Goal: Task Accomplishment & Management: Use online tool/utility

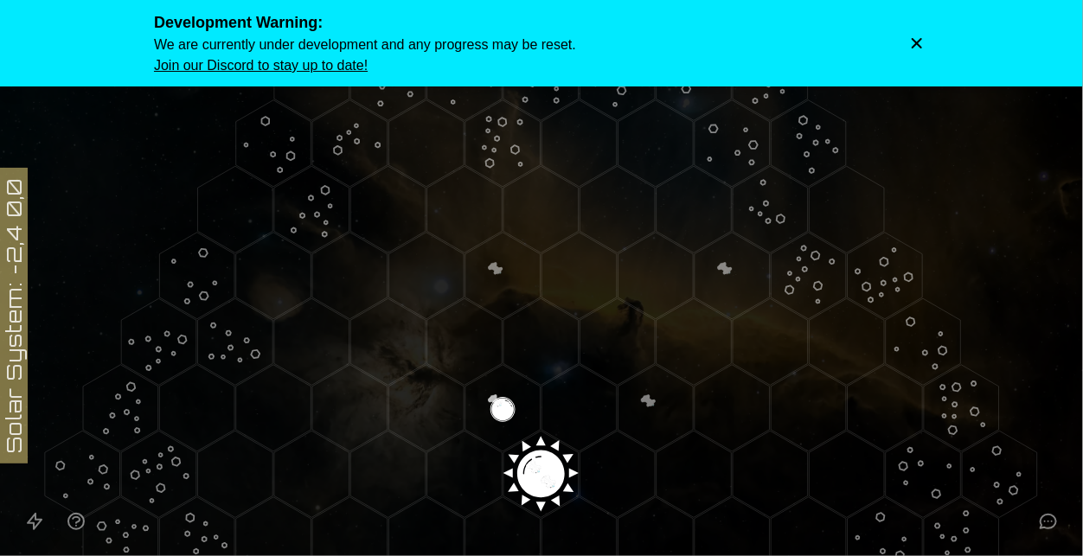
click at [912, 44] on icon "Dismiss warning" at bounding box center [916, 43] width 17 height 17
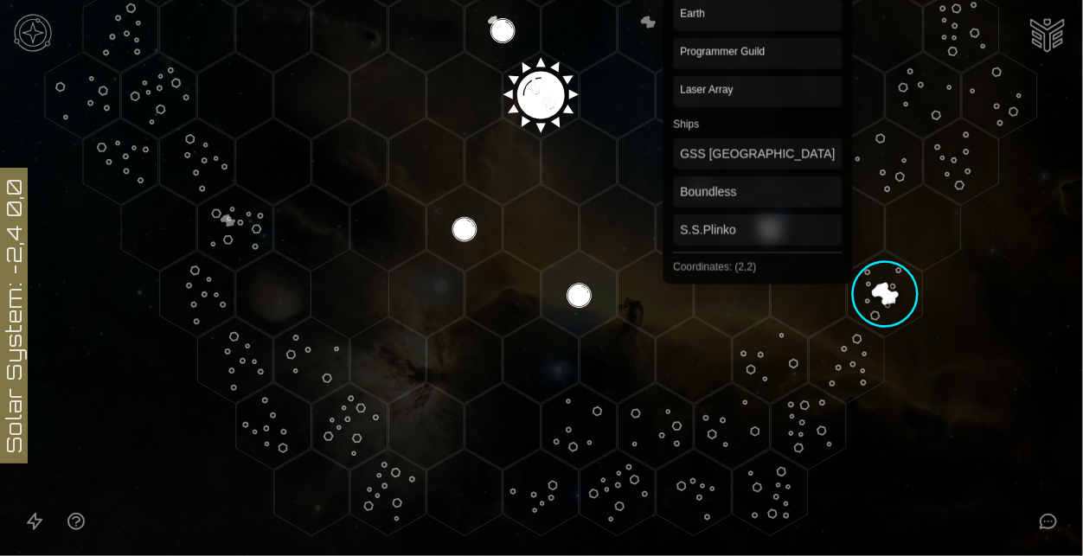
scroll to position [361, 0]
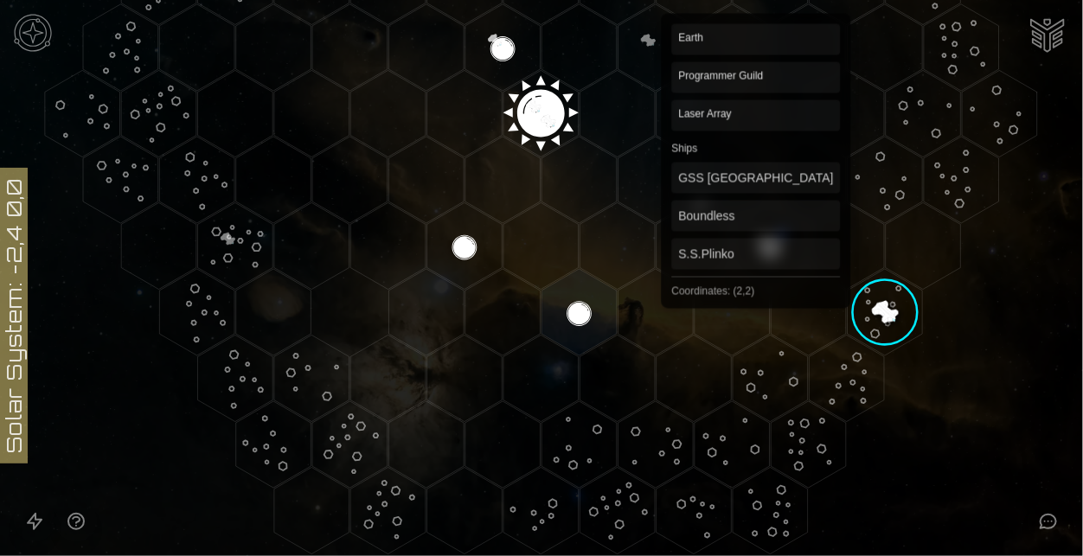
click at [756, 226] on polygon "Hex at coordinates 2,2, clickable" at bounding box center [770, 246] width 75 height 86
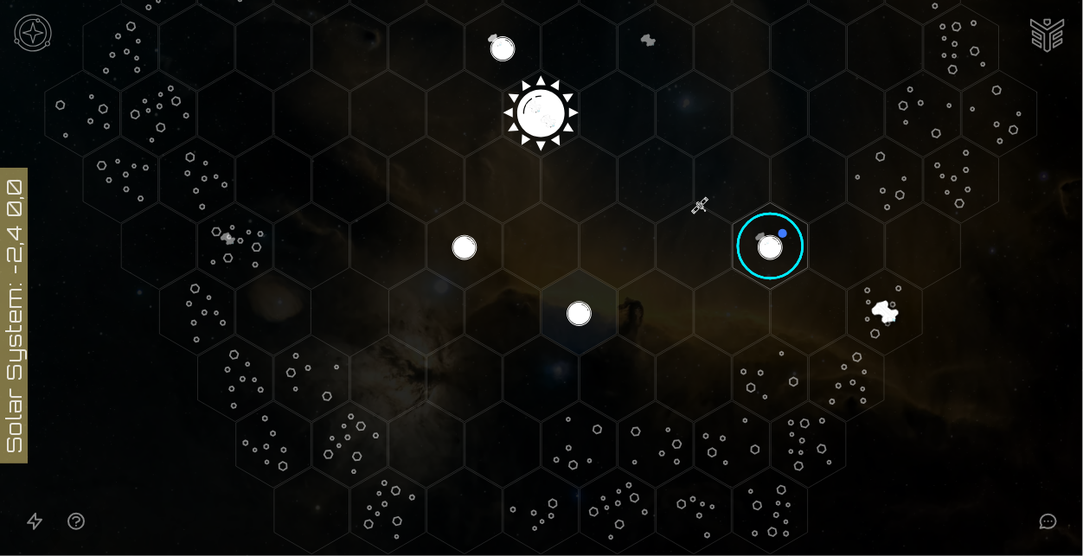
click at [756, 226] on image at bounding box center [771, 246] width 88 height 88
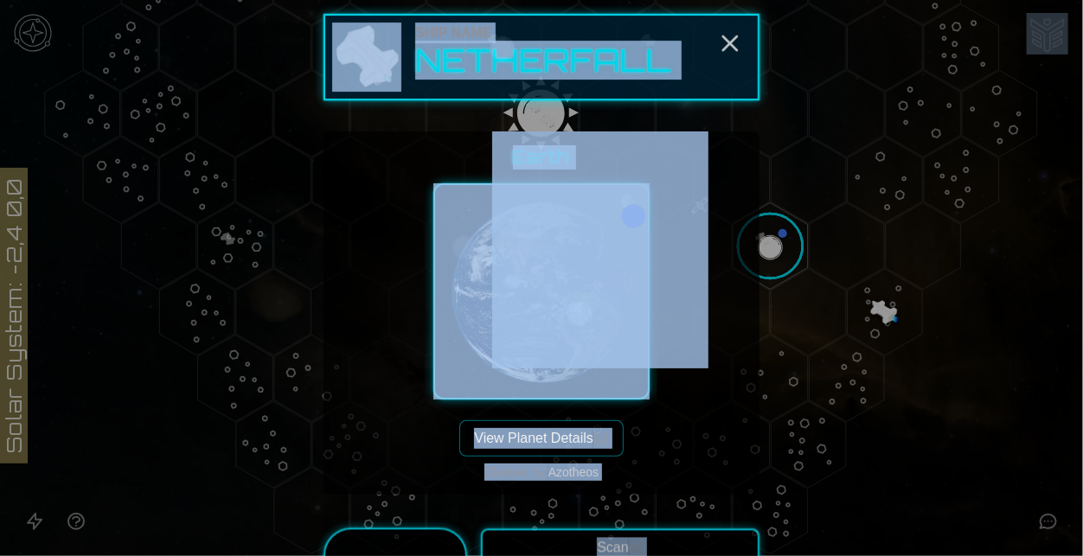
click at [683, 391] on div "Earth View Planet Details [p] Claimed by: Azotheos" at bounding box center [541, 313] width 408 height 336
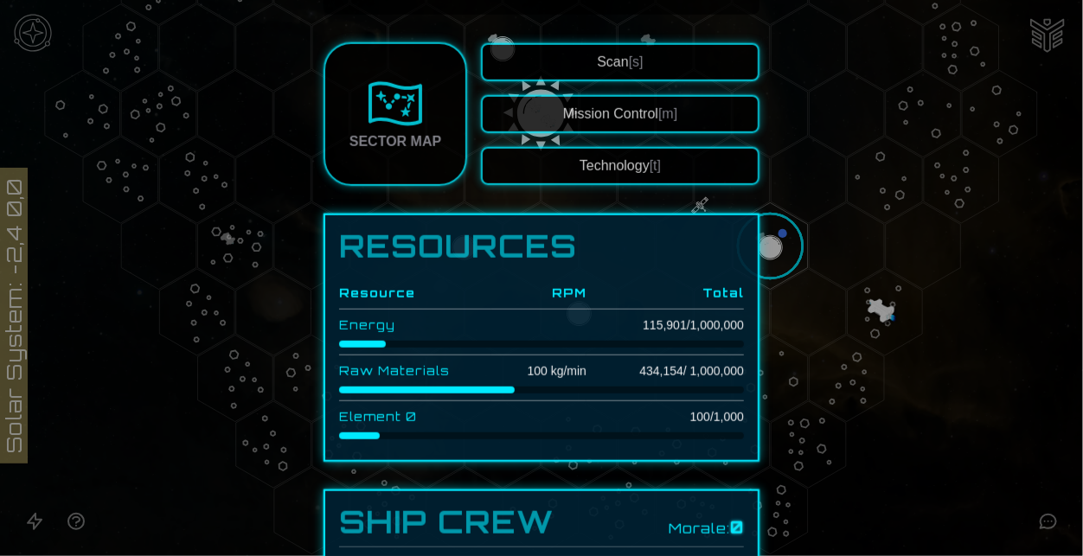
scroll to position [413, 0]
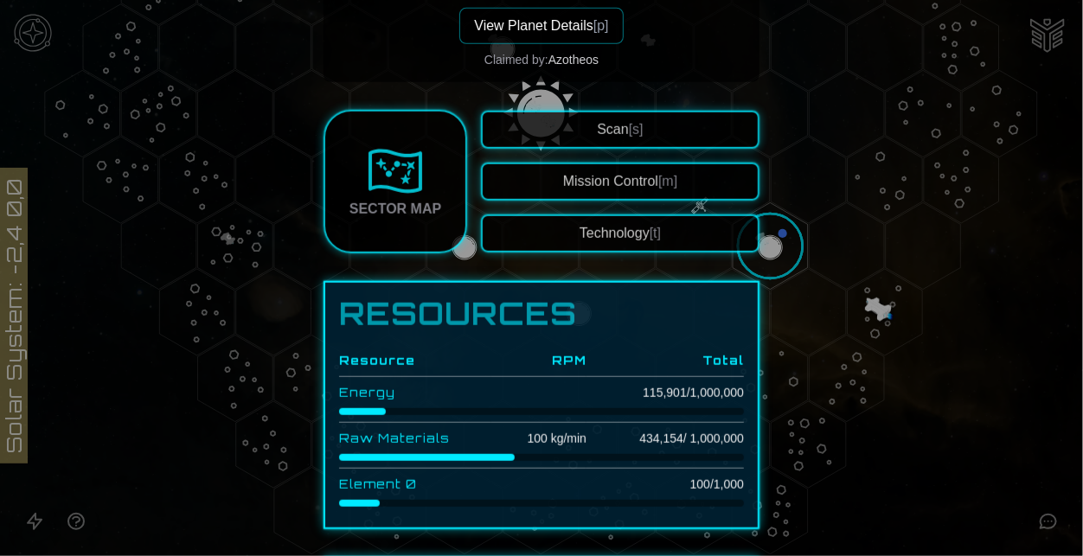
click at [636, 238] on button "Technology [t]" at bounding box center [620, 234] width 279 height 38
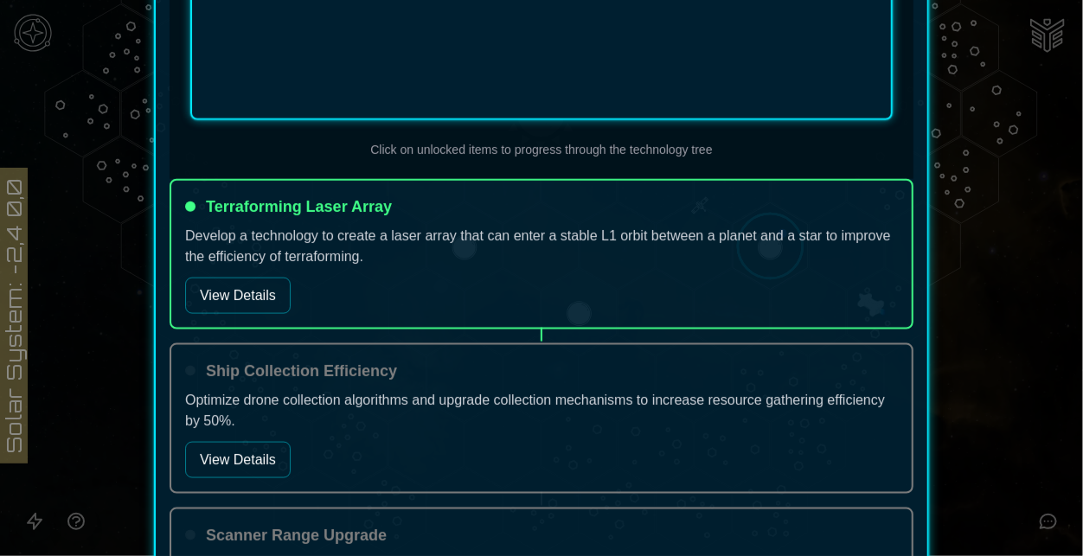
click at [259, 282] on button "View Details" at bounding box center [238, 296] width 106 height 36
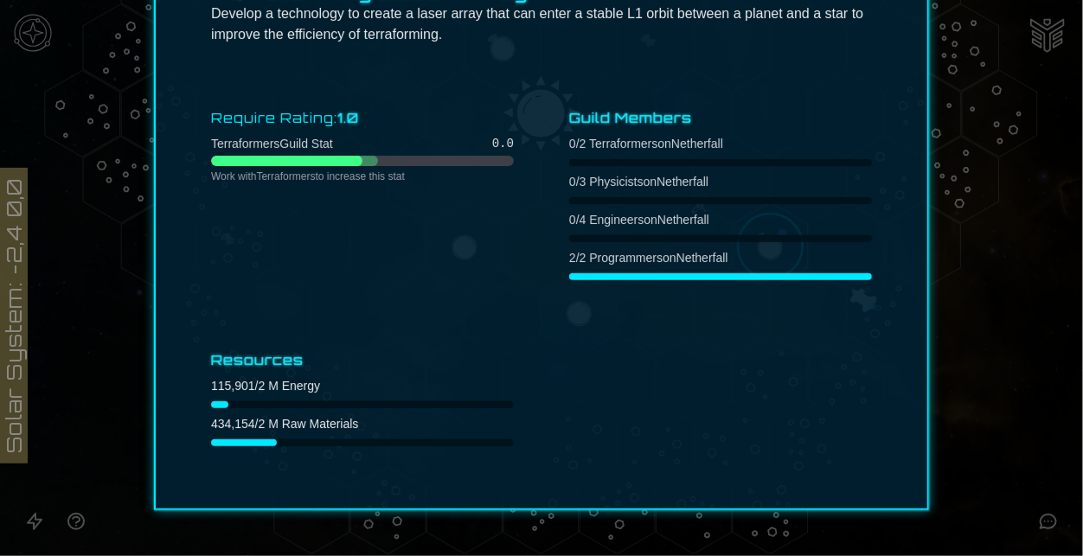
scroll to position [0, 0]
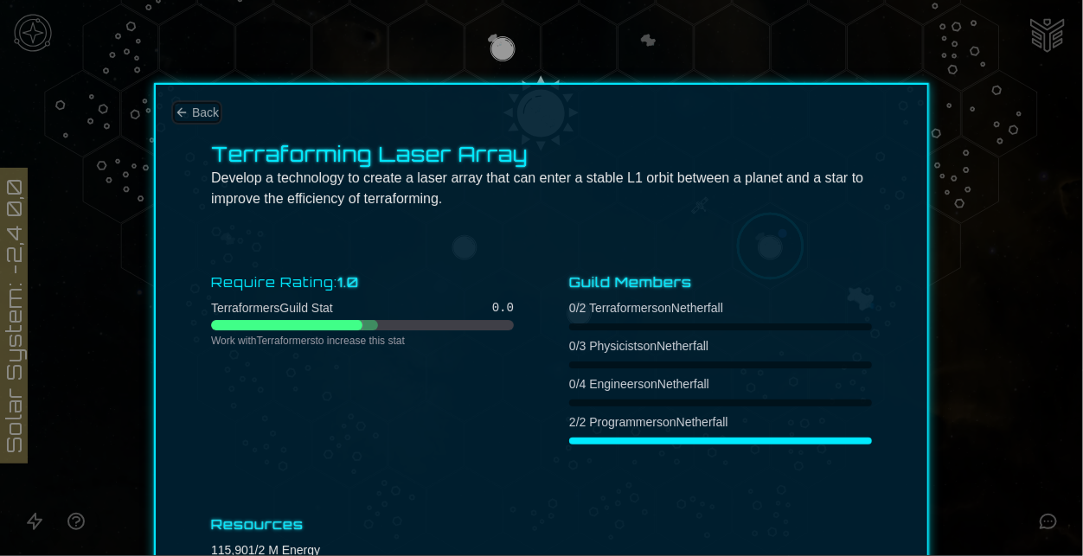
click at [183, 104] on button "Back" at bounding box center [197, 112] width 44 height 17
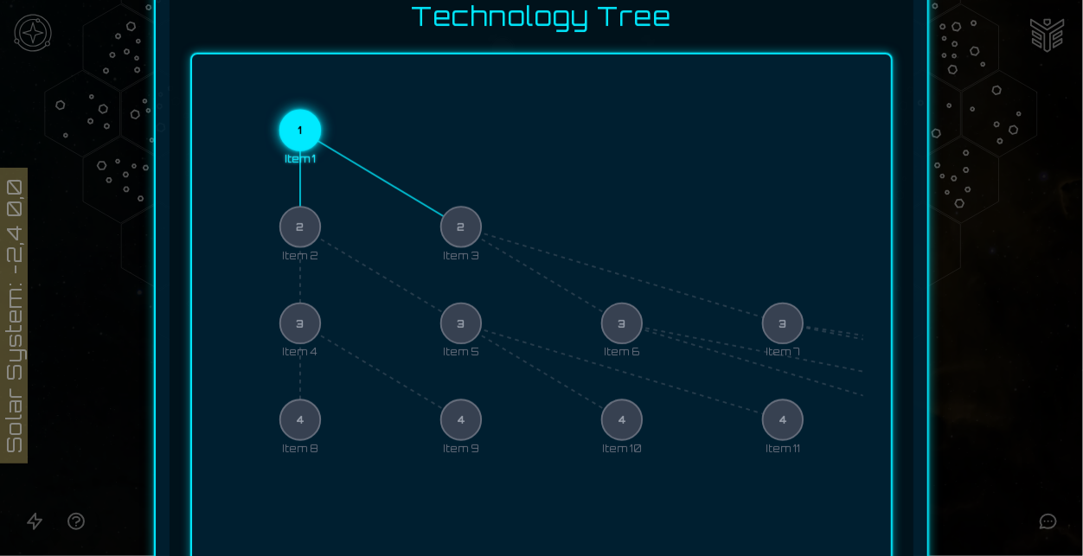
scroll to position [472, 0]
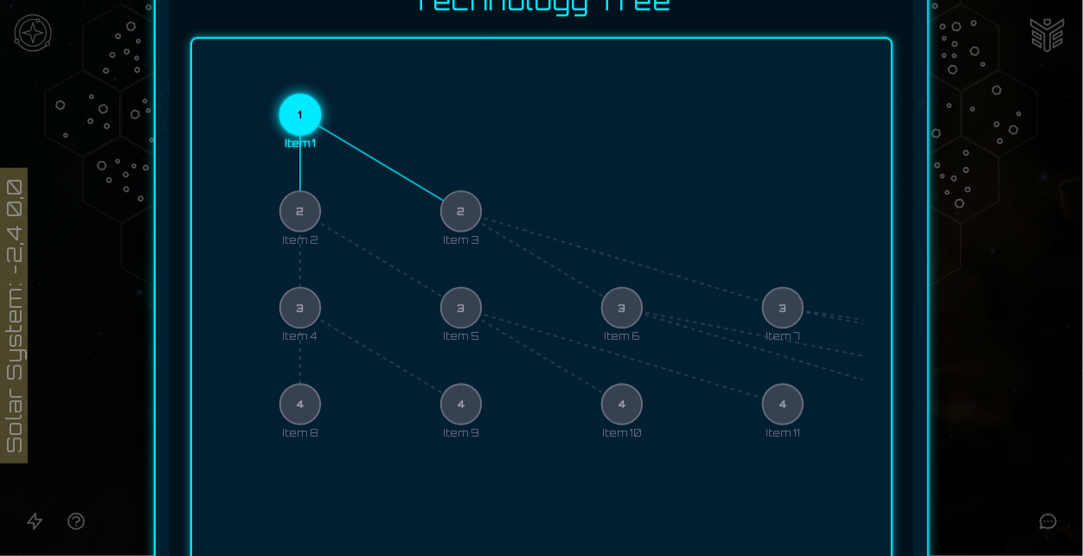
click at [452, 208] on icon "1 Item 1 2 Item 2 2 Item 3 3 Item 4 3 Item 5 3 Item 6 3 Item 7 4 Item 8 4 Item …" at bounding box center [542, 308] width 644 height 483
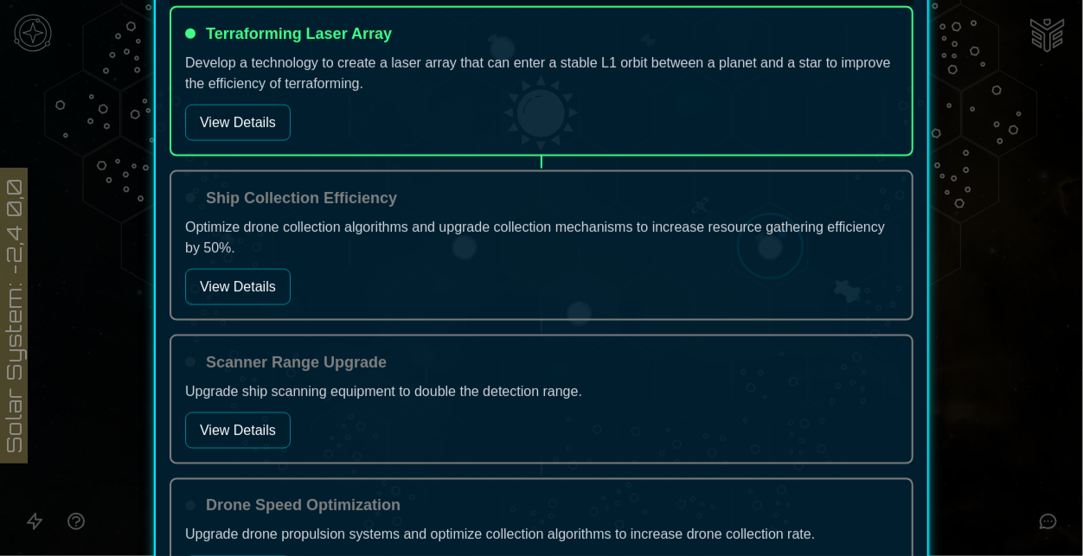
click at [260, 288] on button "View Details" at bounding box center [238, 287] width 106 height 36
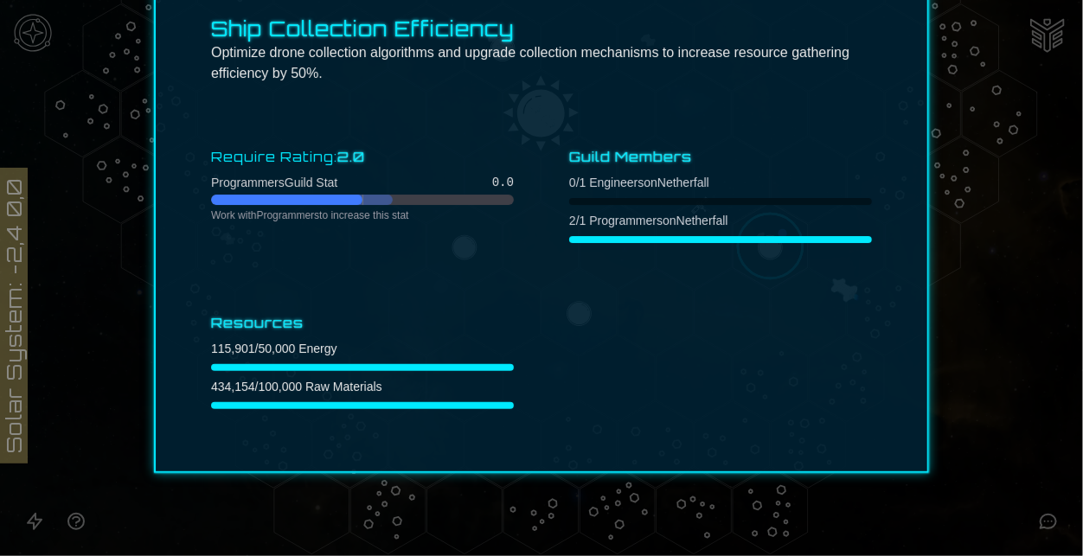
scroll to position [124, 0]
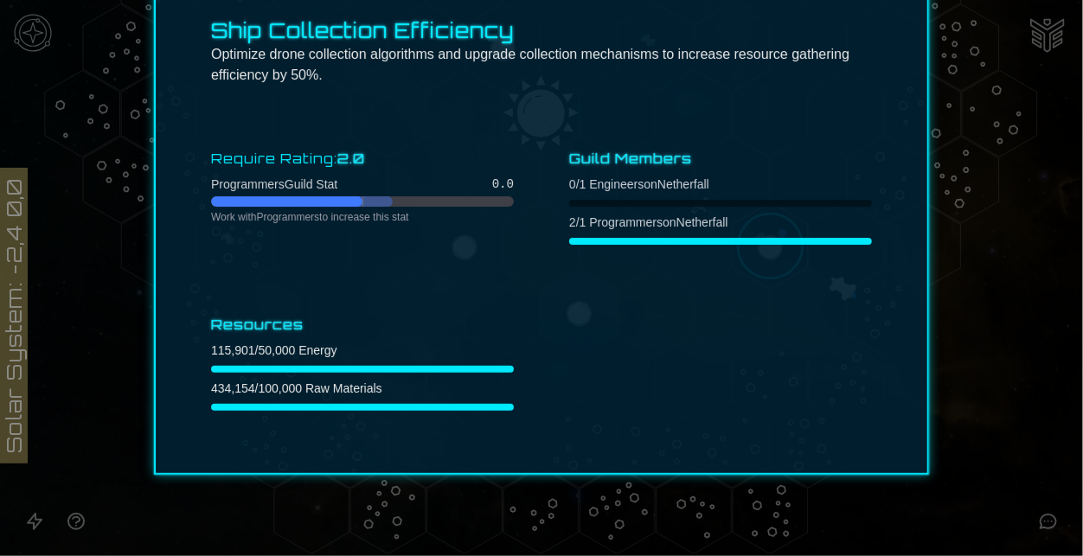
click at [1037, 195] on div at bounding box center [541, 278] width 1083 height 556
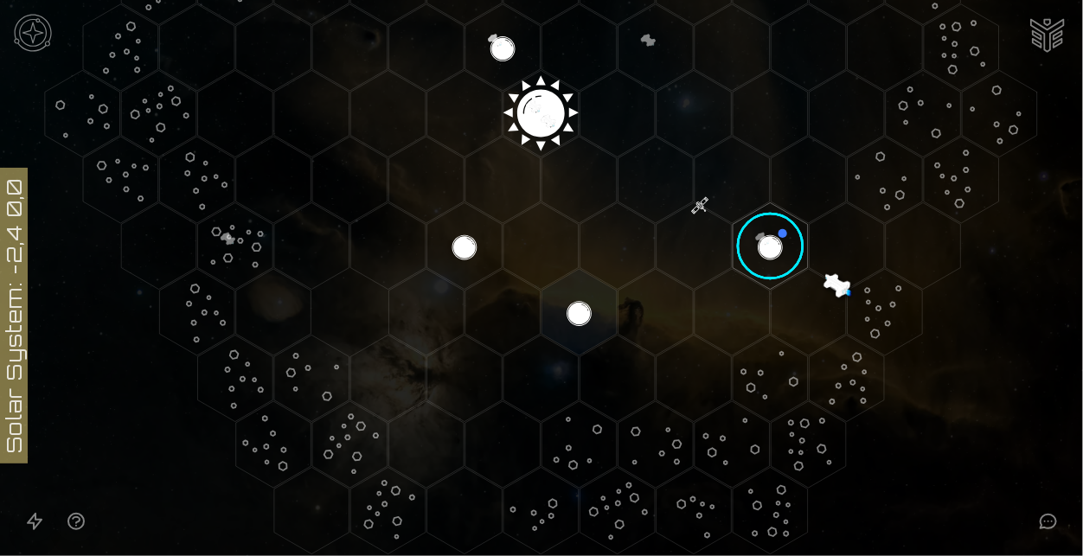
click at [745, 226] on image at bounding box center [771, 246] width 88 height 88
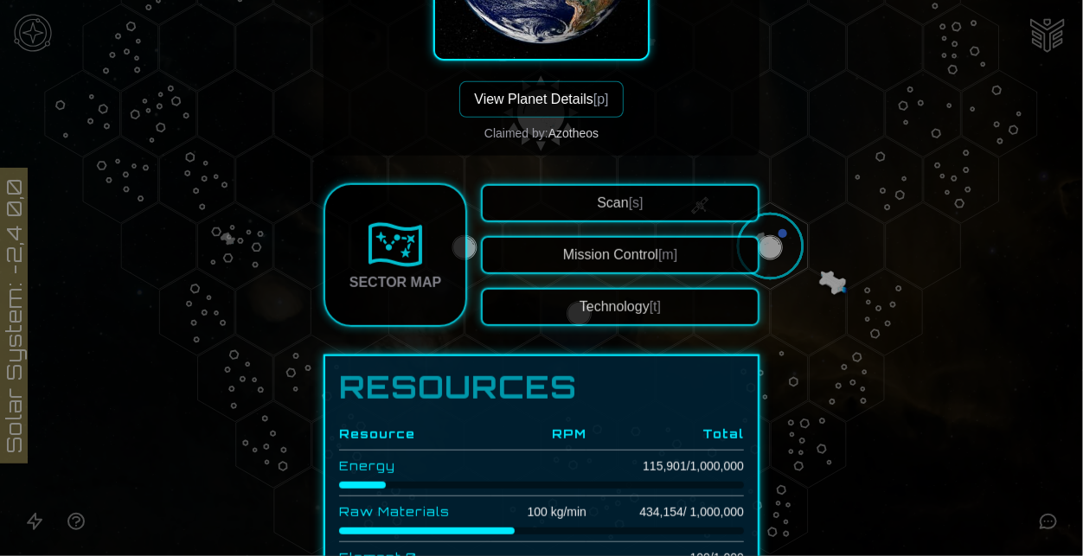
scroll to position [340, 0]
click at [535, 83] on button "View Planet Details [p]" at bounding box center [540, 98] width 163 height 36
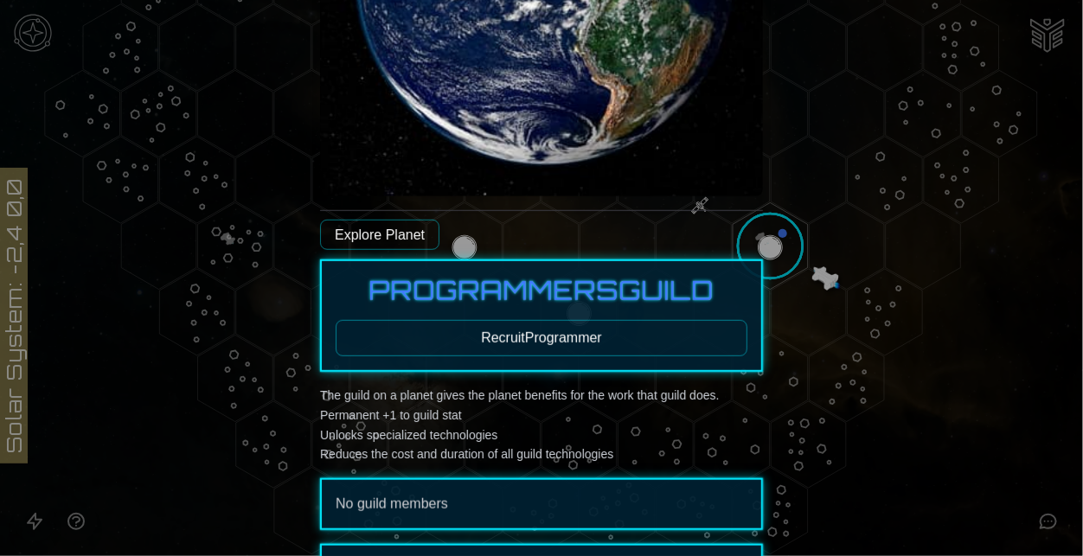
scroll to position [360, 0]
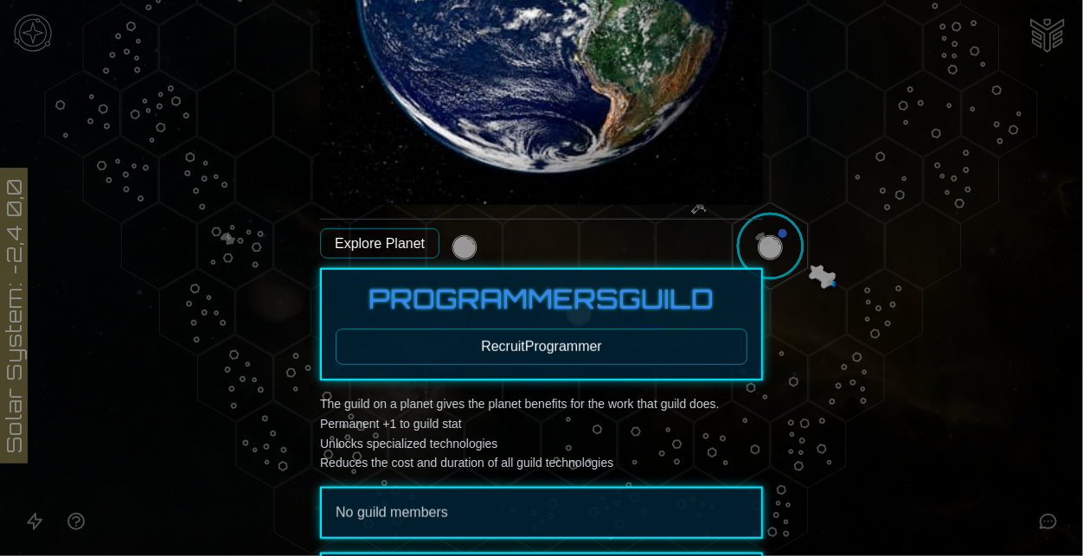
click at [455, 344] on button "Recruit Programmer" at bounding box center [542, 347] width 412 height 36
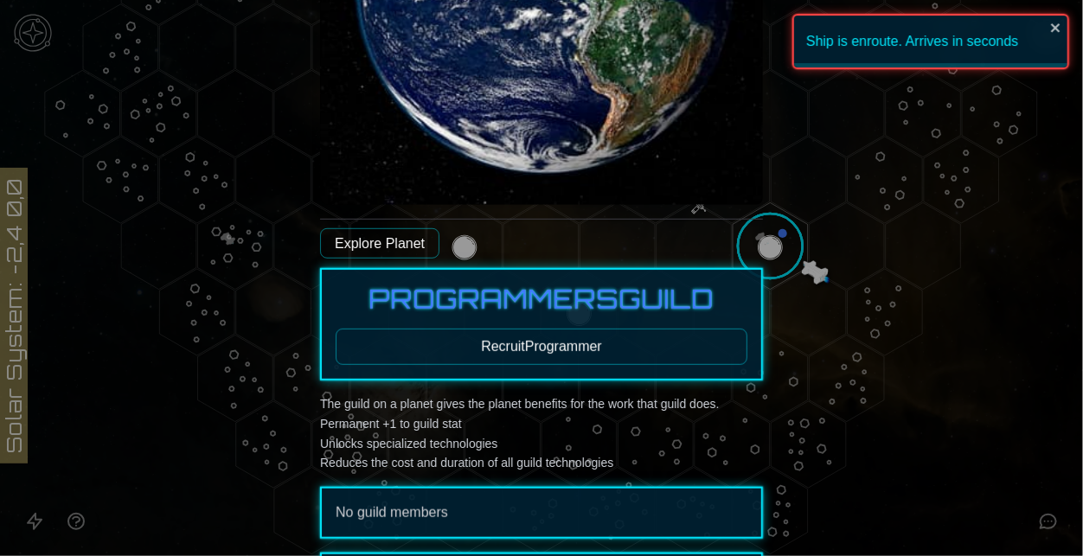
click at [867, 298] on div at bounding box center [541, 278] width 1083 height 556
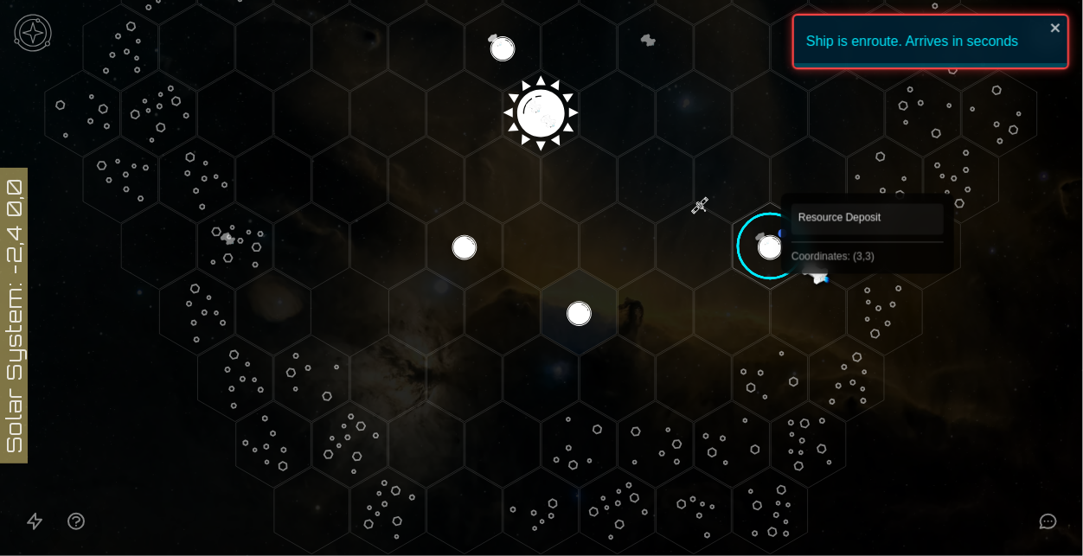
click at [871, 302] on polygon "Hex at coordinates 3,3, clickable" at bounding box center [885, 312] width 75 height 86
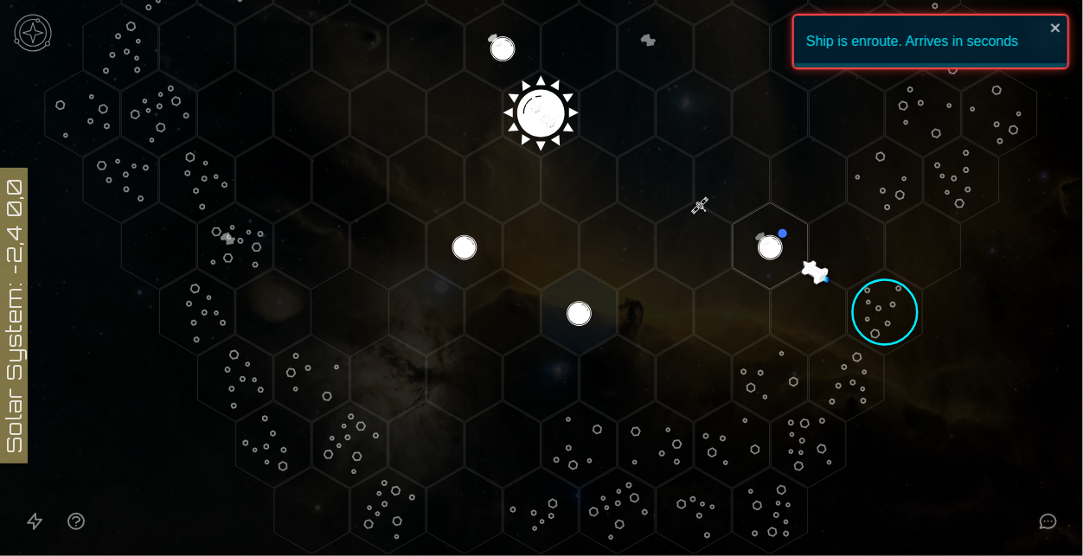
click at [871, 302] on image at bounding box center [885, 313] width 108 height 108
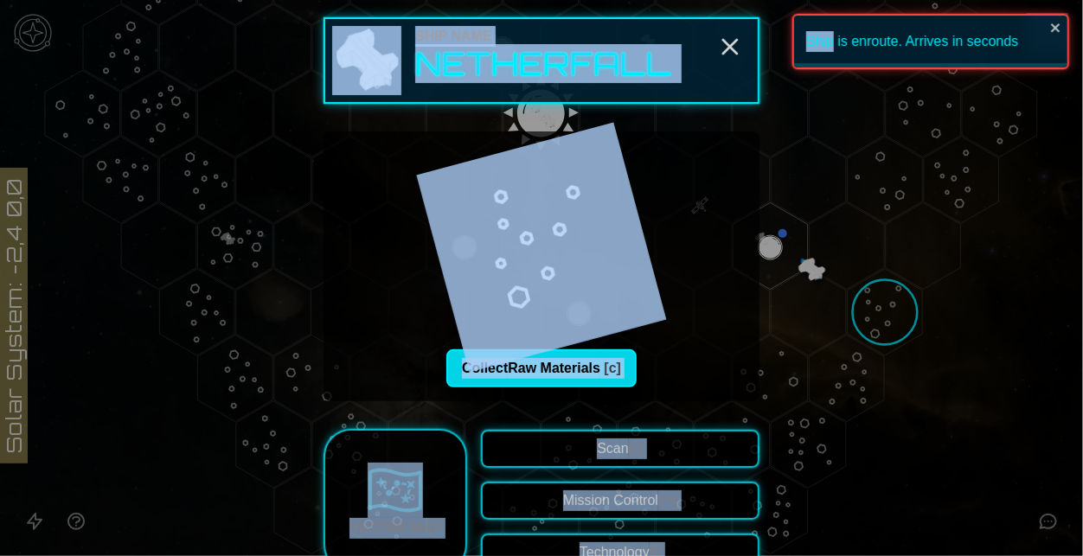
click at [572, 367] on button "Collect Raw Materials [c]" at bounding box center [541, 368] width 190 height 38
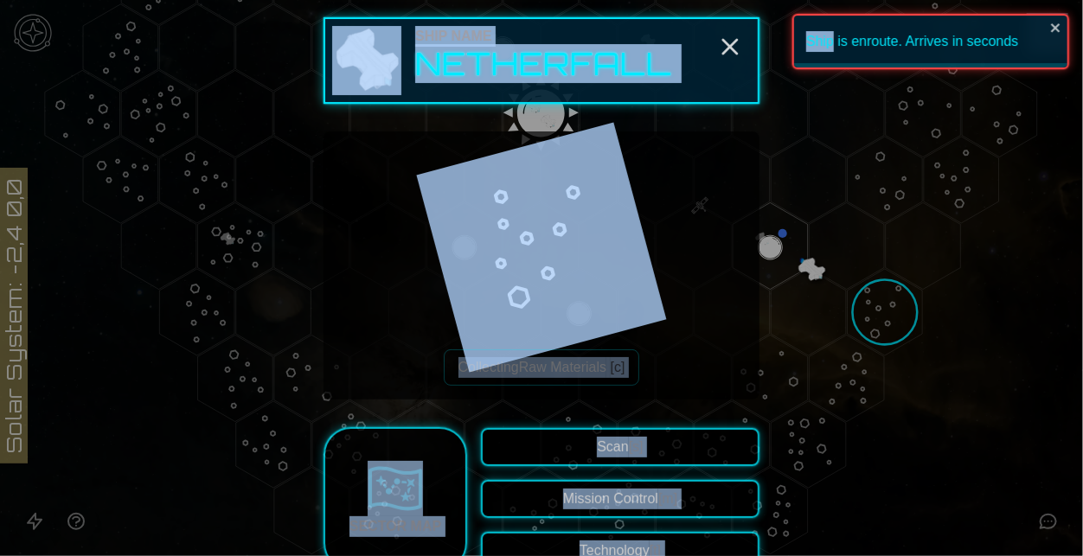
click at [694, 275] on div "Collecting Raw Materials [c]" at bounding box center [541, 265] width 408 height 240
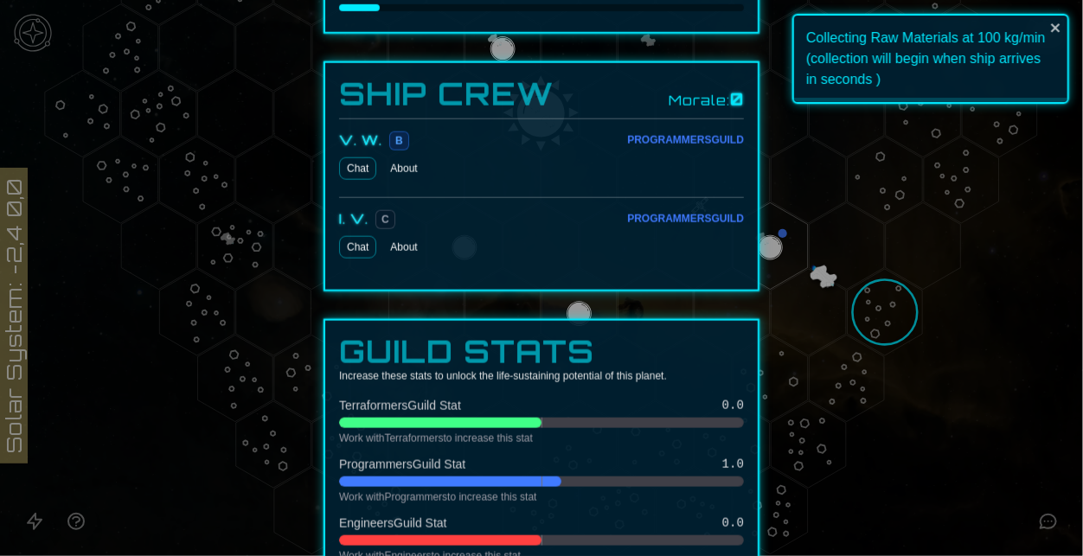
scroll to position [807, 0]
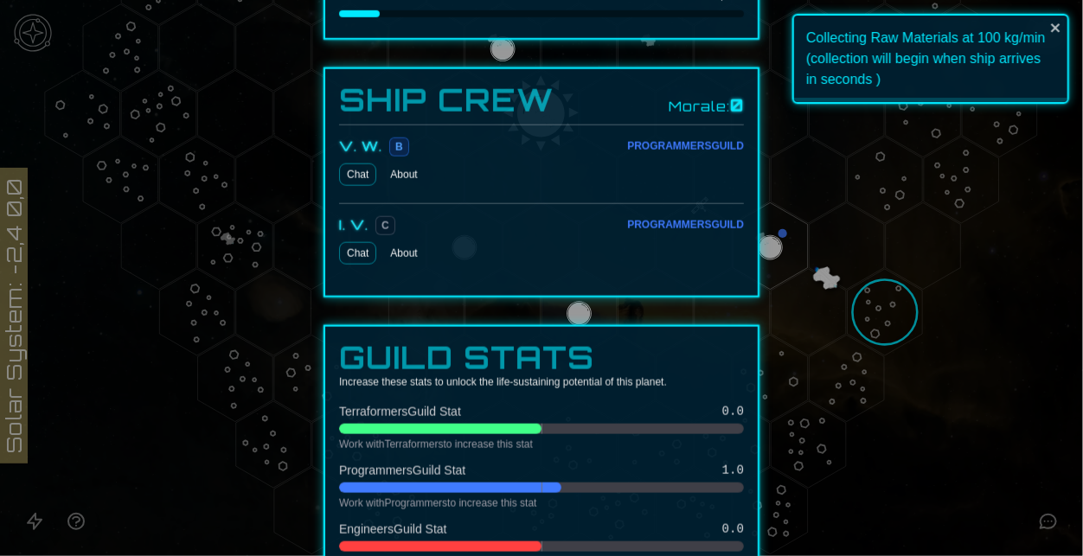
click at [872, 316] on div at bounding box center [541, 278] width 1083 height 556
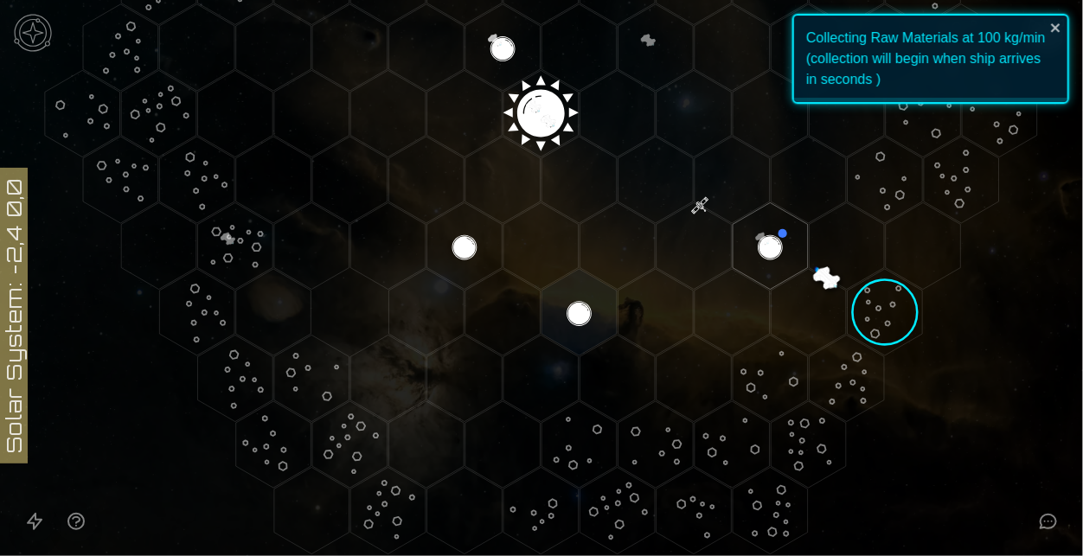
click at [872, 316] on image at bounding box center [885, 313] width 108 height 108
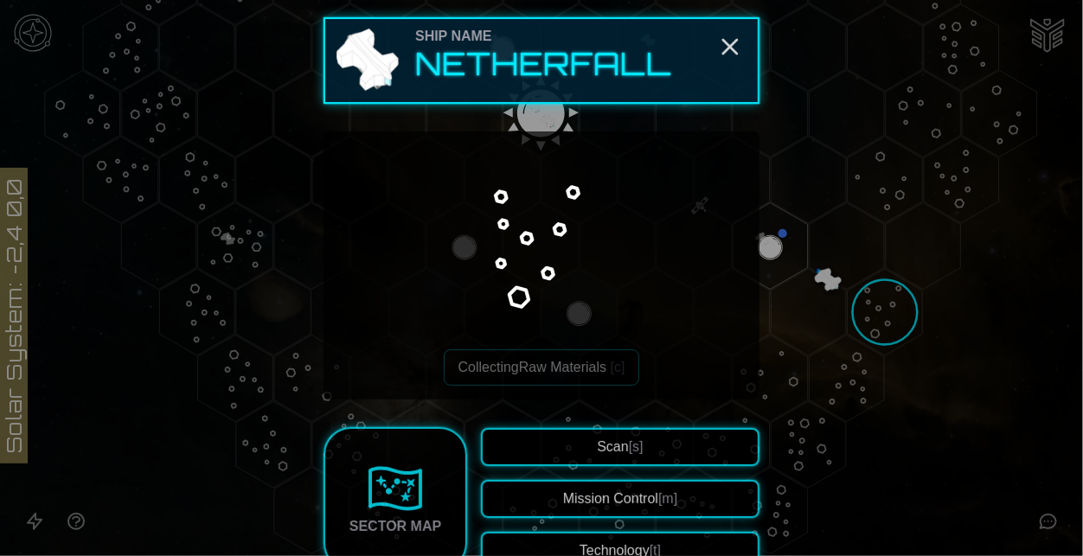
click at [893, 330] on div at bounding box center [541, 278] width 1083 height 556
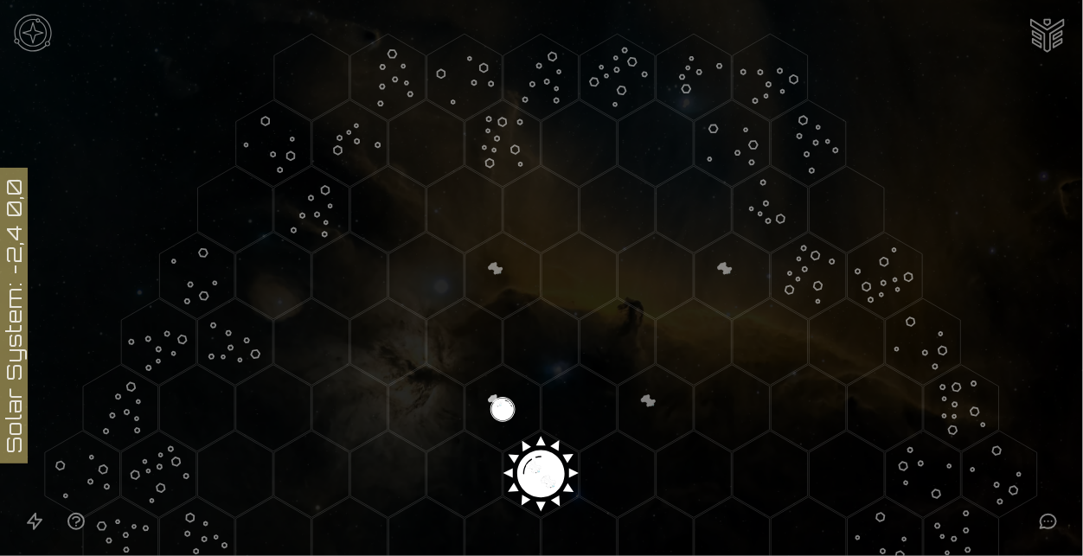
scroll to position [392, 0]
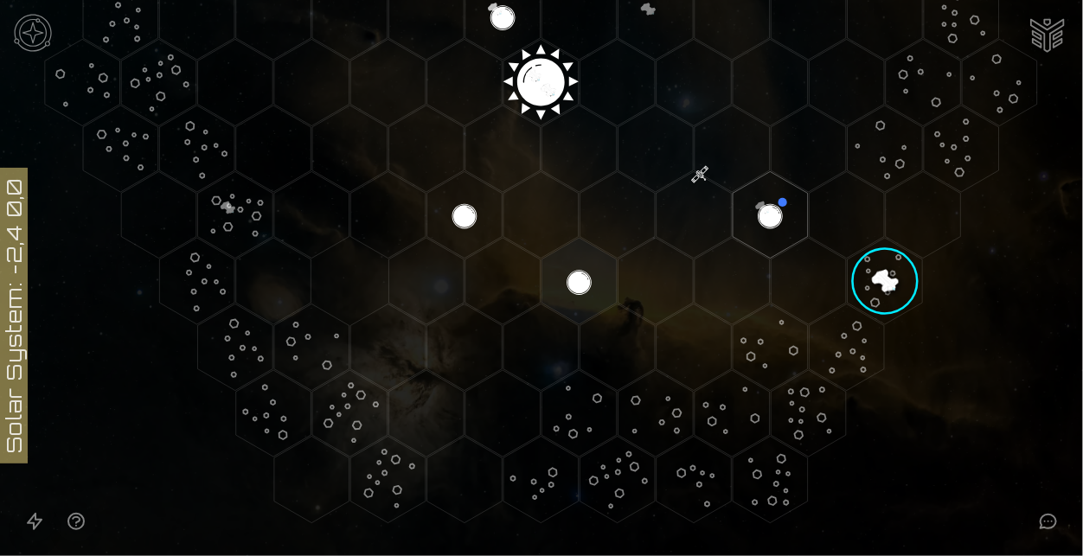
click at [868, 296] on image at bounding box center [885, 281] width 108 height 108
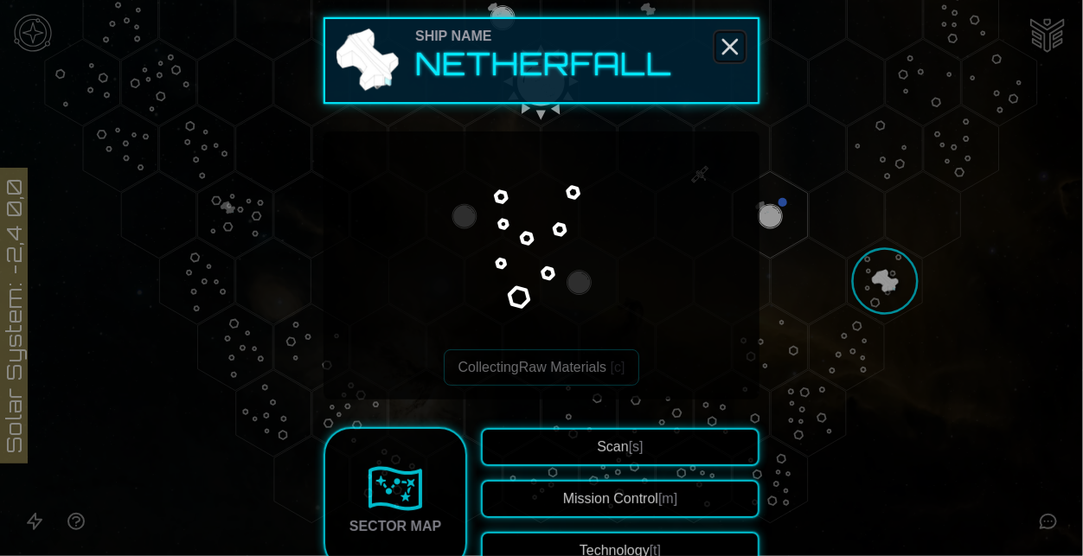
click at [723, 36] on icon "Close" at bounding box center [730, 47] width 28 height 28
